Goal: Information Seeking & Learning: Compare options

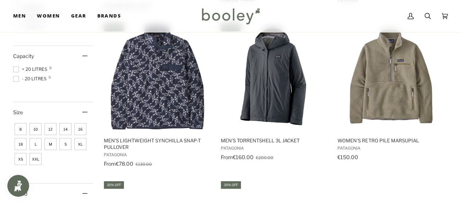
scroll to position [322, 0]
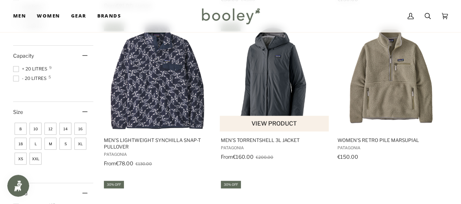
click at [270, 71] on img "Men's Torrentshell 3L Jacket" at bounding box center [274, 76] width 109 height 109
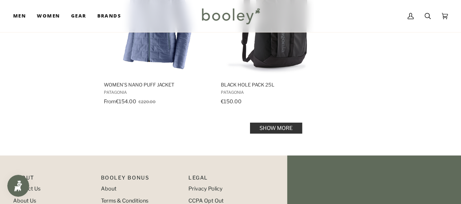
scroll to position [1139, 0]
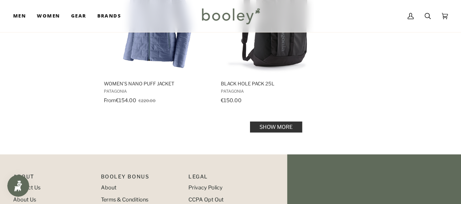
click at [281, 127] on link "Show more" at bounding box center [276, 126] width 52 height 11
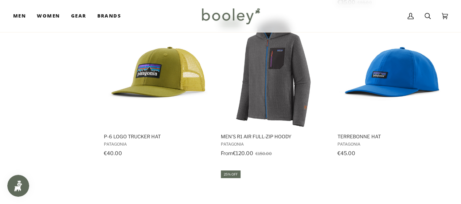
scroll to position [1395, 0]
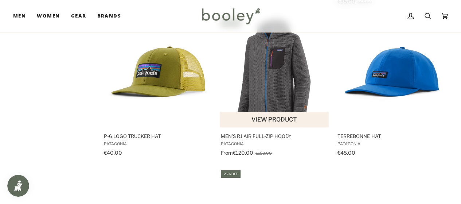
click at [262, 61] on img "Men's R1 Air Full-Zip Hoody" at bounding box center [274, 72] width 109 height 109
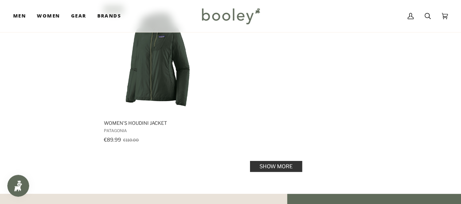
scroll to position [2176, 0]
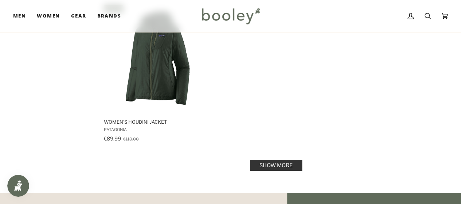
click at [281, 160] on link "Show more" at bounding box center [276, 165] width 52 height 11
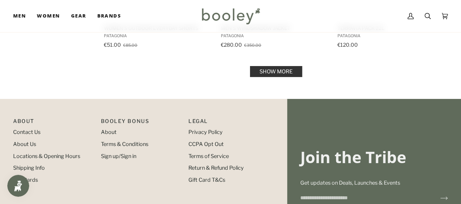
scroll to position [3182, 0]
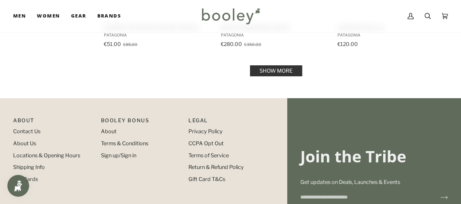
click at [272, 65] on link "Show more" at bounding box center [276, 70] width 52 height 11
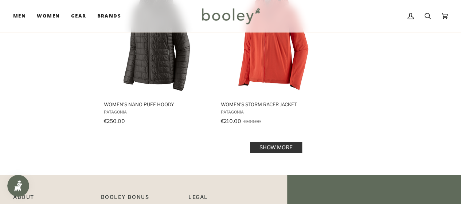
scroll to position [4162, 0]
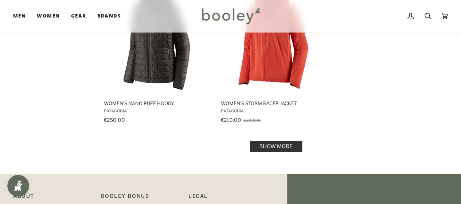
click at [269, 141] on link "Show more" at bounding box center [276, 146] width 52 height 11
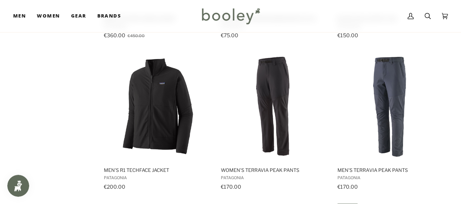
scroll to position [4721, 0]
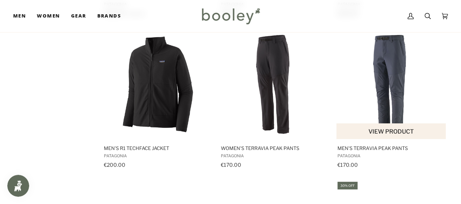
click at [391, 56] on img "Men's Terravia Peak Pants" at bounding box center [391, 84] width 109 height 109
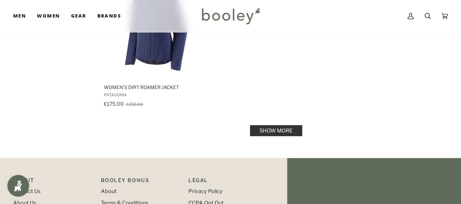
scroll to position [5236, 0]
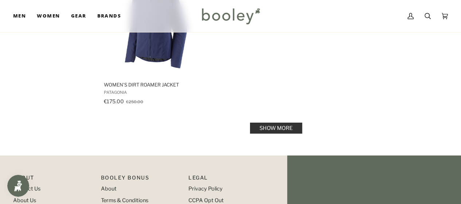
click at [286, 122] on link "Show more" at bounding box center [276, 127] width 52 height 11
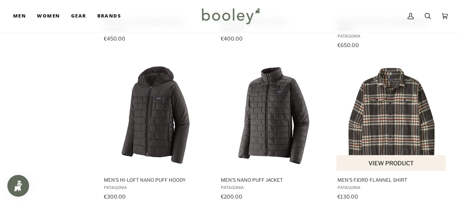
scroll to position [6073, 0]
click at [392, 93] on img "Men's Fjord Flannel Shirt" at bounding box center [391, 115] width 109 height 109
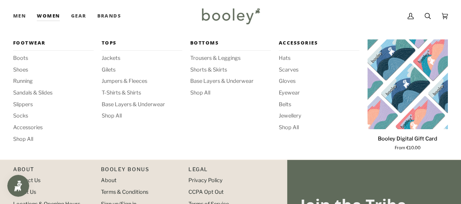
scroll to position [6176, 0]
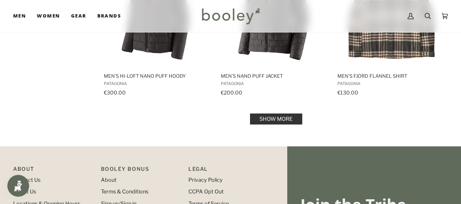
click at [268, 113] on link "Show more" at bounding box center [276, 118] width 52 height 11
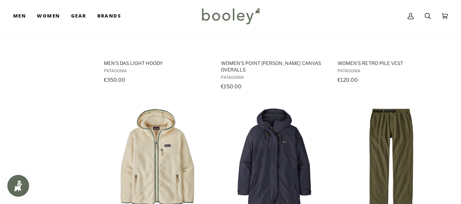
scroll to position [5559, 0]
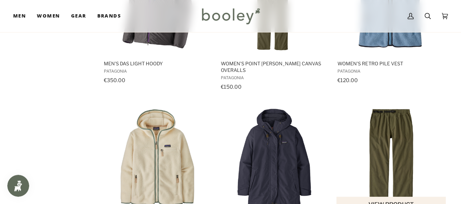
click at [386, 113] on img "Men's Point Reyes Canvas Gi Pants" at bounding box center [391, 157] width 109 height 109
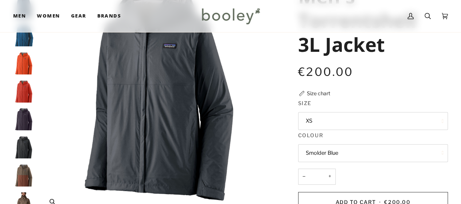
scroll to position [83, 0]
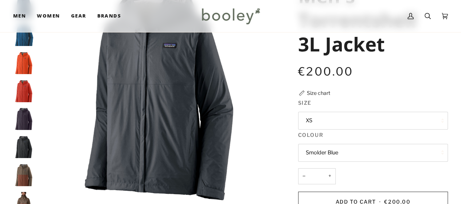
click at [344, 153] on button "Smolder Blue" at bounding box center [373, 153] width 150 height 18
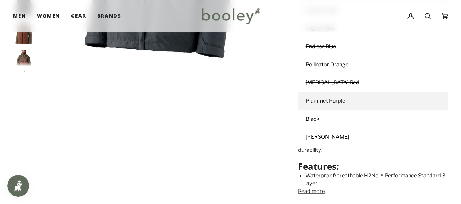
scroll to position [225, 0]
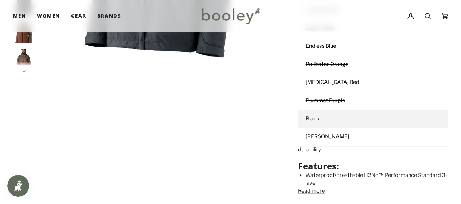
click at [308, 117] on span "Black" at bounding box center [312, 118] width 13 height 7
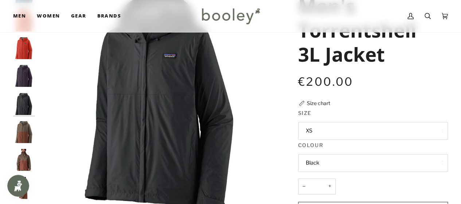
scroll to position [73, 0]
click at [23, 129] on img "Patagonia Men's Torrentshell 3L Jacket Marlow Brown - Booley Galway" at bounding box center [24, 132] width 22 height 22
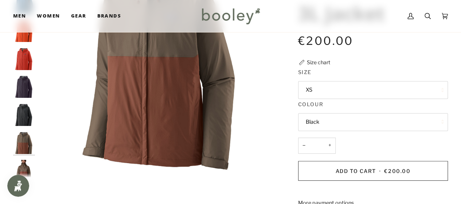
scroll to position [1, 0]
click at [21, 111] on img "Patagonia Men's Torrentshell 3L Jacket Black - Booley Galway" at bounding box center [24, 115] width 22 height 22
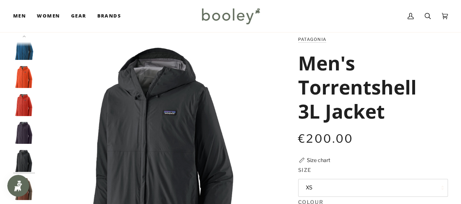
scroll to position [44, 0]
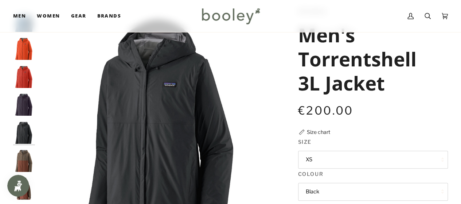
click at [28, 104] on img "Patagonia Men's Torrentshell 3L Jacket Plummet Purple - Booley Galway" at bounding box center [24, 105] width 22 height 22
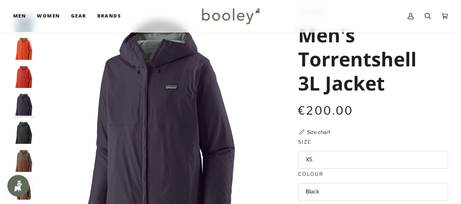
scroll to position [26, 0]
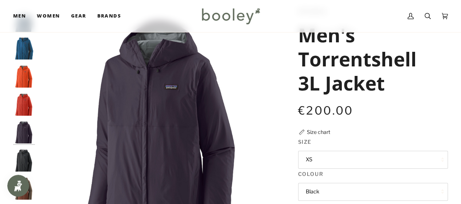
click at [320, 188] on button "Black" at bounding box center [373, 192] width 150 height 18
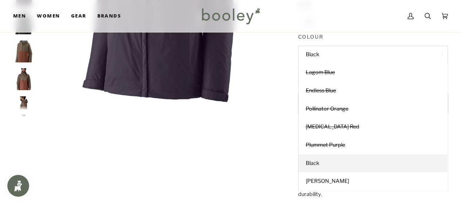
scroll to position [192, 0]
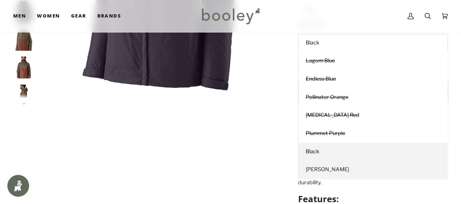
click at [323, 170] on span "Marlow Brown" at bounding box center [327, 169] width 43 height 7
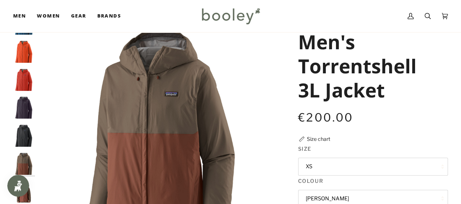
scroll to position [32, 0]
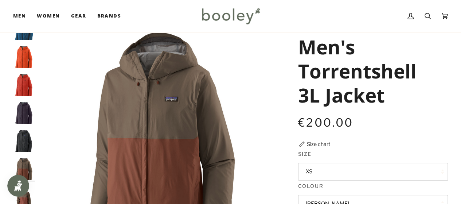
click at [20, 109] on img "Patagonia Men's Torrentshell 3L Jacket Plummet Purple - Booley Galway" at bounding box center [24, 113] width 22 height 22
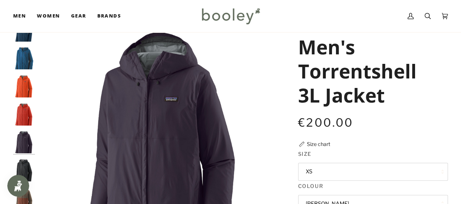
scroll to position [26, 0]
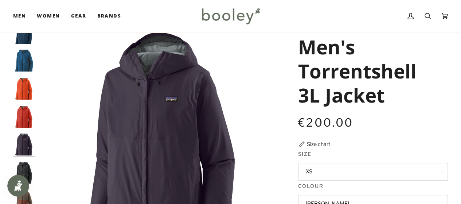
click at [21, 81] on img "Patagonia Men's Torrentshell 3L Jacket Pollinator Orange - Booley Galway" at bounding box center [24, 89] width 22 height 22
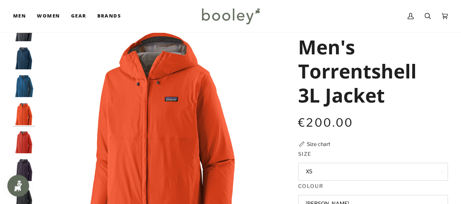
scroll to position [0, 0]
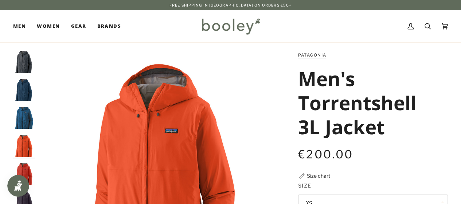
click at [22, 62] on img "Patagonia Men's Torrentshell 3L Jacket Smolder Blue - Booley Galway" at bounding box center [24, 62] width 22 height 22
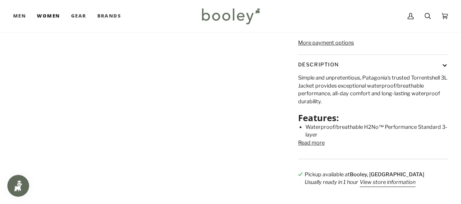
scroll to position [270, 0]
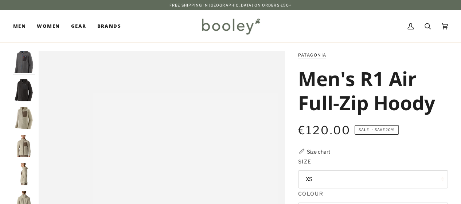
click at [23, 144] on img "Patagonia Men's R1 Air Full-Zip Hoody Pelican - Booley Galway" at bounding box center [24, 146] width 22 height 22
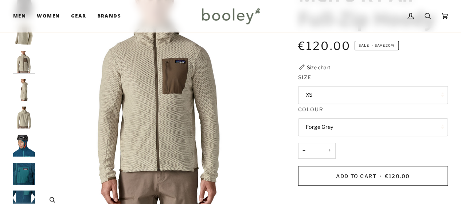
scroll to position [86, 0]
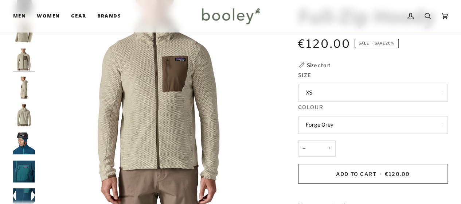
click at [24, 89] on img "Patagonia Men's R1 Air Full-Zip Hoody Pelican - Booley Galway" at bounding box center [24, 88] width 22 height 22
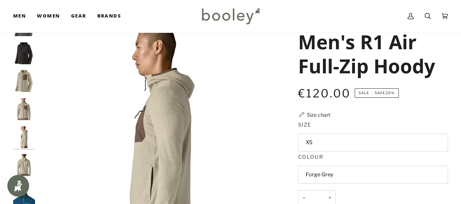
scroll to position [0, 0]
click at [25, 85] on img "Patagonia Men's R1 Air Full-Zip Hoody Pelican - Booley Galway" at bounding box center [24, 81] width 22 height 22
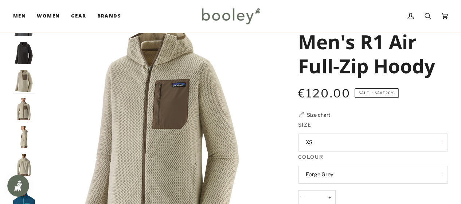
click at [23, 113] on img "Patagonia Men's R1 Air Full-Zip Hoody Pelican - Booley Galway" at bounding box center [24, 109] width 22 height 22
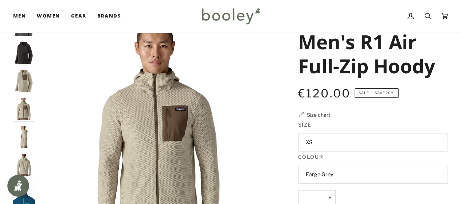
click at [26, 132] on img "Patagonia Men's R1 Air Full-Zip Hoody Pelican - Booley Galway" at bounding box center [24, 137] width 22 height 22
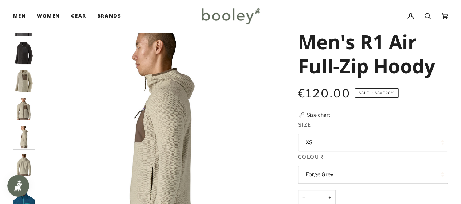
click at [21, 164] on img "Patagonia Men's R1 Air Full-Zip Hoody Pelican - Booley Galway" at bounding box center [24, 165] width 22 height 22
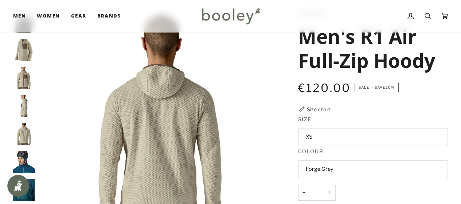
scroll to position [42, 0]
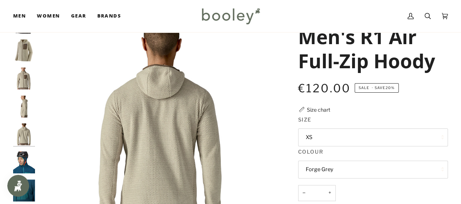
click at [24, 74] on img "Patagonia Men's R1 Air Full-Zip Hoody Pelican - Booley Galway" at bounding box center [24, 78] width 22 height 22
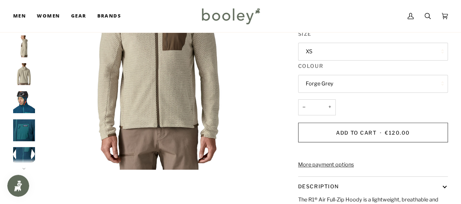
scroll to position [143, 0]
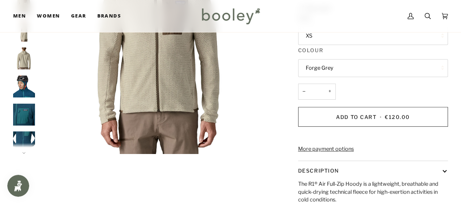
click at [340, 66] on button "Forge Grey" at bounding box center [373, 68] width 150 height 18
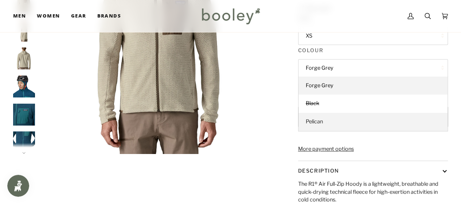
click at [325, 120] on link "Pelican" at bounding box center [372, 122] width 149 height 18
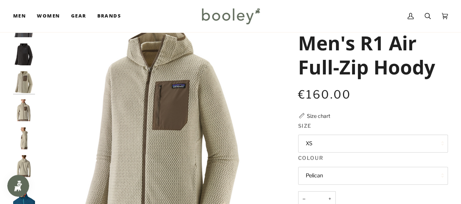
scroll to position [35, 0]
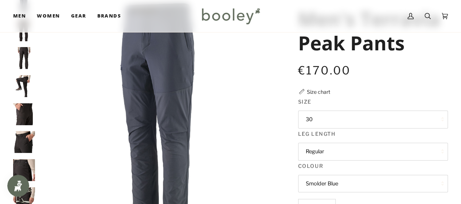
click at [348, 177] on button "Smolder Blue" at bounding box center [373, 184] width 150 height 18
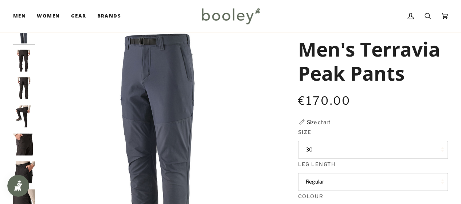
scroll to position [29, 0]
click at [25, 83] on img "Patagonia Men's Terravia Peak Pants - Booley Galway" at bounding box center [24, 89] width 22 height 22
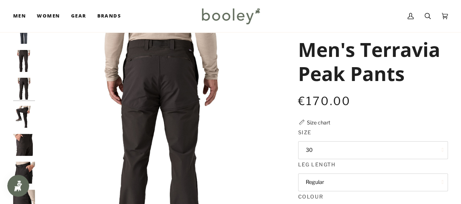
click at [26, 114] on img "Patagonia Men's Terravia Peak Pants - Booley Galway" at bounding box center [24, 117] width 22 height 22
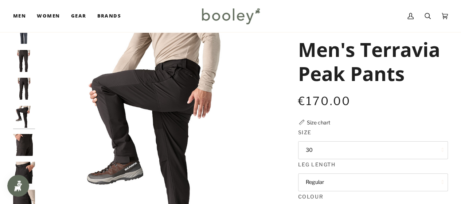
click at [25, 51] on img "Patagonia Men's Terravia Peak Pants - Booley Galway" at bounding box center [24, 61] width 22 height 22
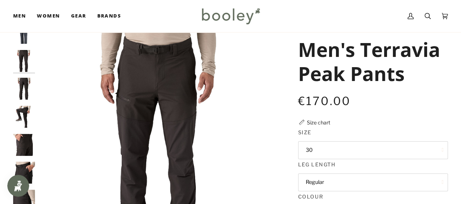
click at [26, 142] on img "Patagonia Men's Terravia Peak Pants - Booley Galway" at bounding box center [24, 145] width 22 height 22
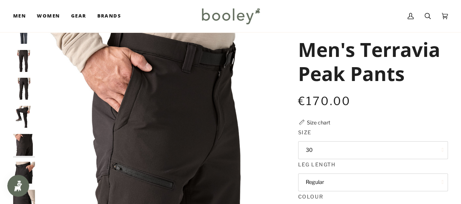
click at [28, 167] on img "Patagonia Men's Terravia Peak Pants - Booley Galway" at bounding box center [24, 172] width 22 height 22
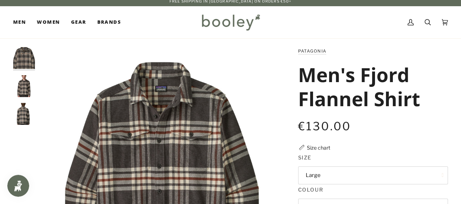
scroll to position [1, 0]
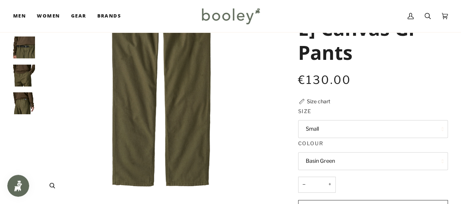
scroll to position [27, 0]
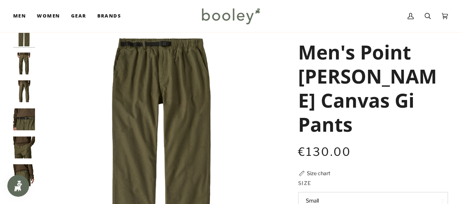
click at [21, 123] on img "Patagonia Men's Point Reyes Canvas Gi Pants Basin Green - Booley Galway" at bounding box center [24, 119] width 22 height 22
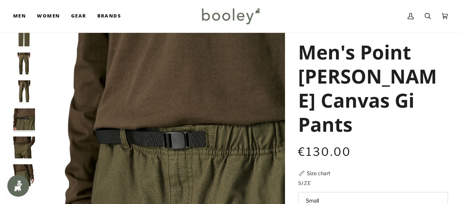
click at [23, 169] on img "Patagonia Men's Point Reyes Canvas Gi Pants Basin Green - Booley Galway" at bounding box center [24, 175] width 22 height 22
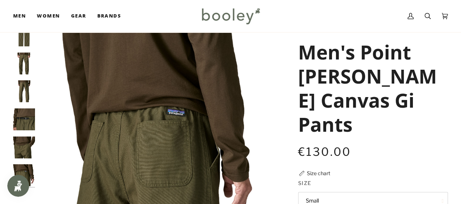
click at [26, 141] on img "Patagonia Men's Point Reyes Canvas Gi Pants Basin Green - Booley Galway" at bounding box center [24, 147] width 22 height 22
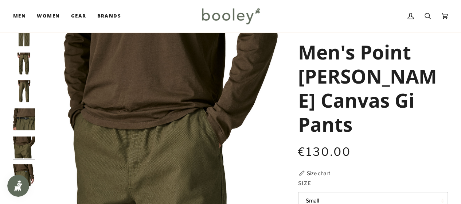
click at [24, 90] on img "Patagonia Men's Point Reyes Canvas Gi Pants Basin Green - Booley Galway" at bounding box center [24, 91] width 22 height 22
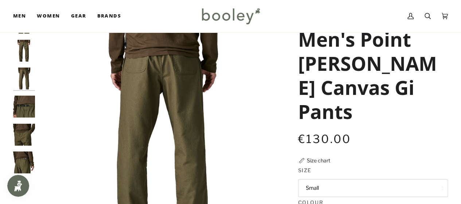
scroll to position [39, 0]
